Goal: Task Accomplishment & Management: Complete application form

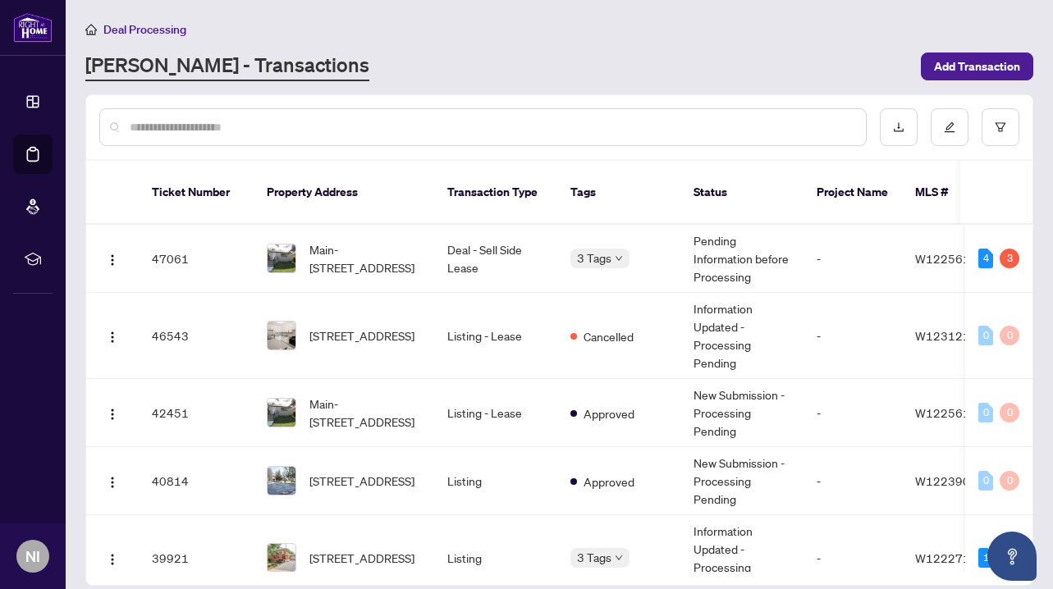
scroll to position [91, 0]
click at [663, 249] on div "3 Tags" at bounding box center [618, 258] width 97 height 19
click at [245, 245] on td "47061" at bounding box center [196, 259] width 115 height 68
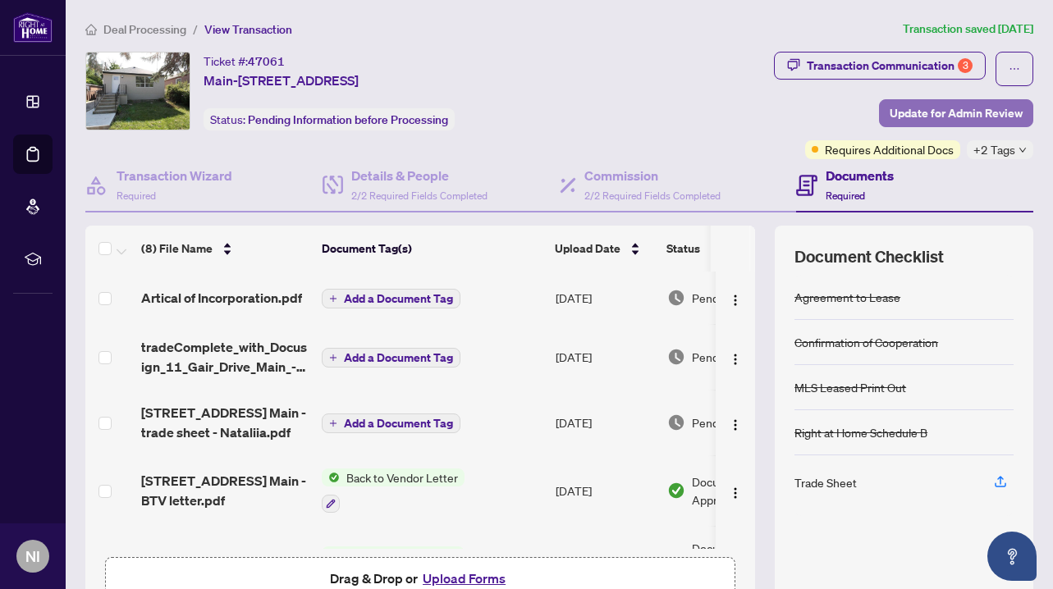
click at [912, 117] on span "Update for Admin Review" at bounding box center [955, 113] width 133 height 26
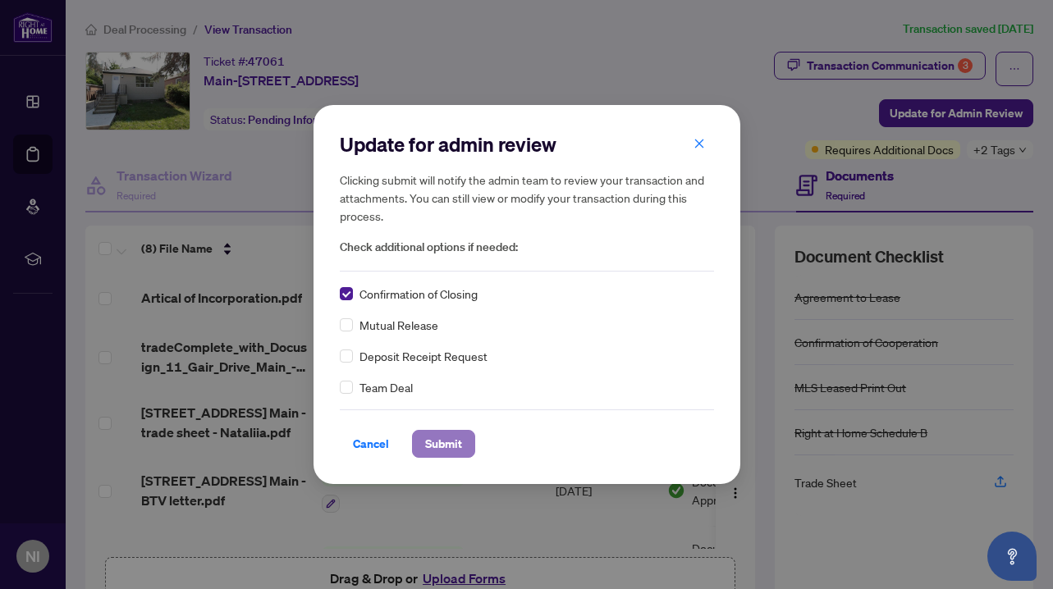
click at [453, 447] on span "Submit" at bounding box center [443, 444] width 37 height 26
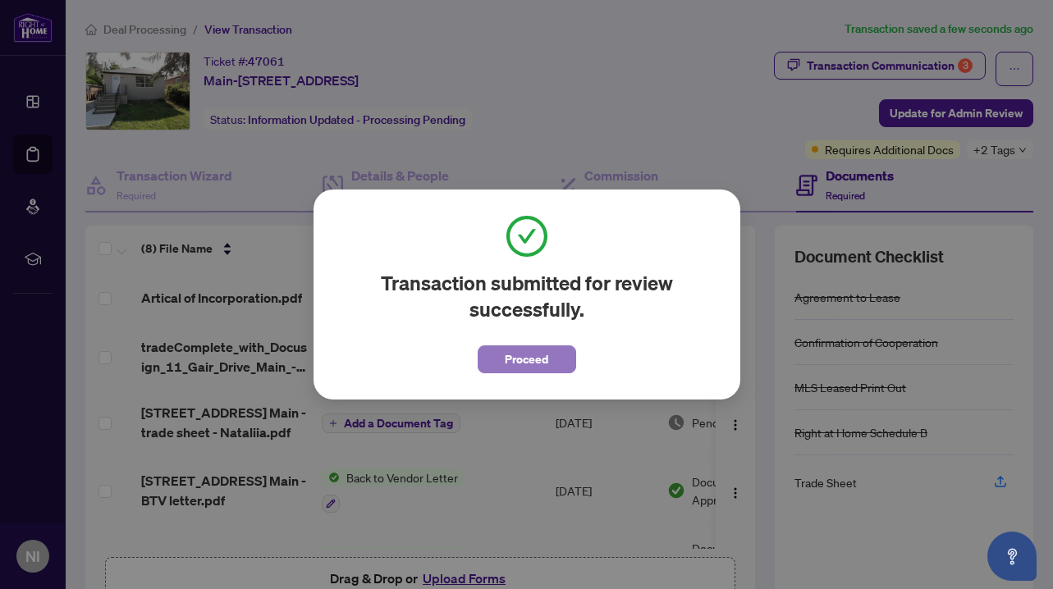
click at [541, 357] on span "Proceed" at bounding box center [526, 359] width 43 height 26
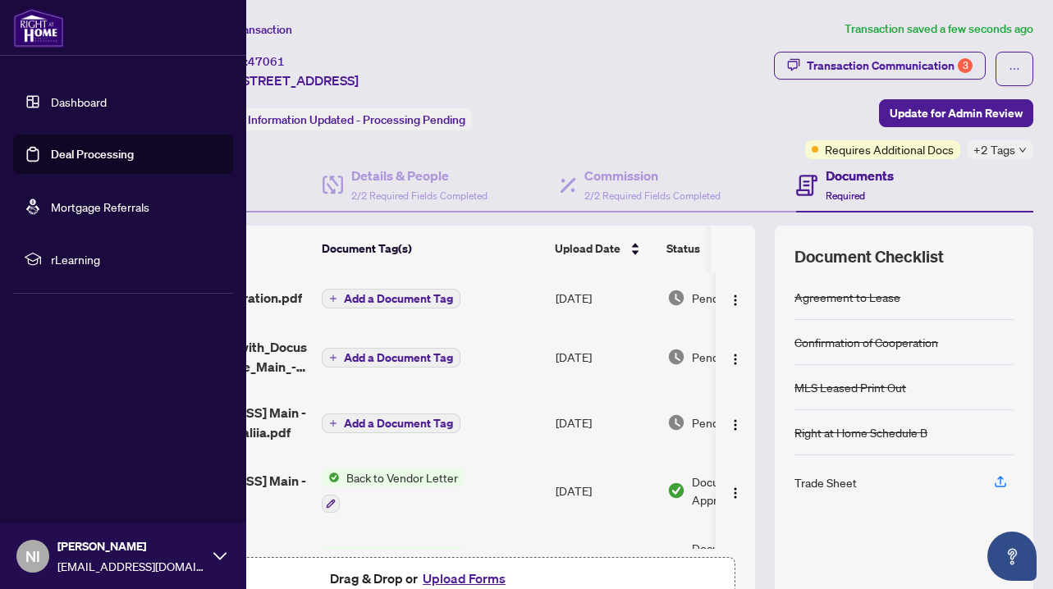
click at [89, 158] on link "Deal Processing" at bounding box center [92, 154] width 83 height 15
